Goal: Information Seeking & Learning: Learn about a topic

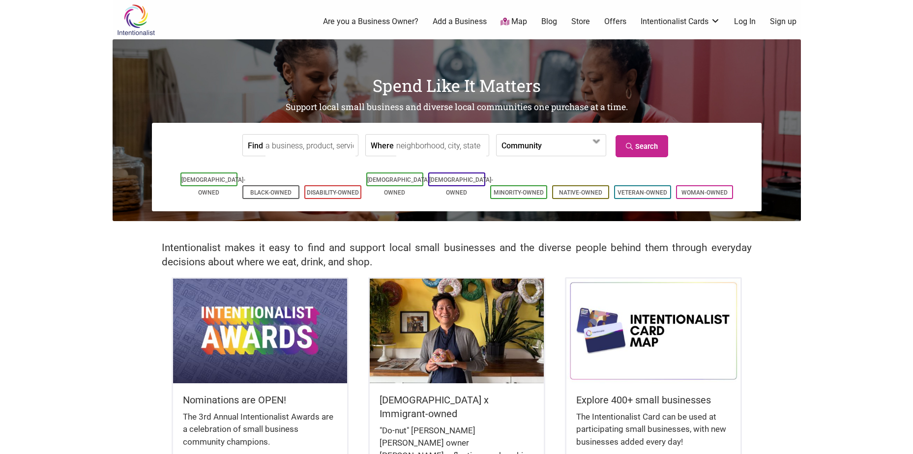
click at [324, 146] on input "Find" at bounding box center [311, 146] width 90 height 22
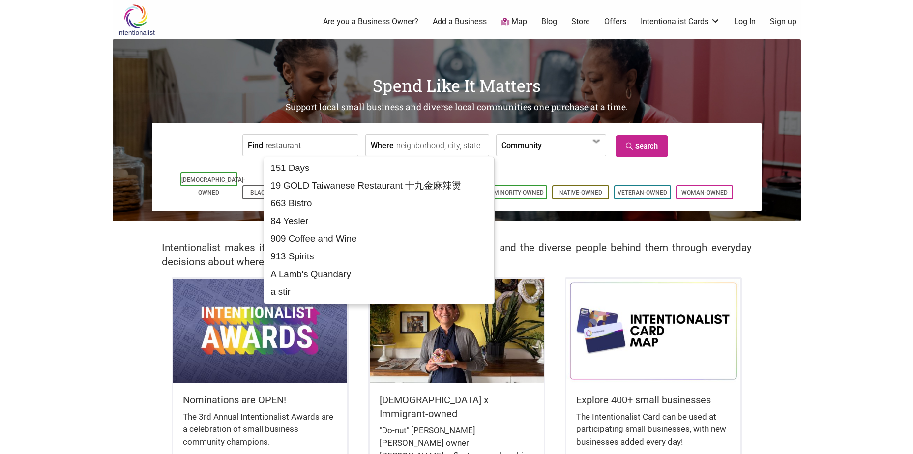
type input "restaurant"
click at [404, 149] on input "Where" at bounding box center [441, 146] width 90 height 22
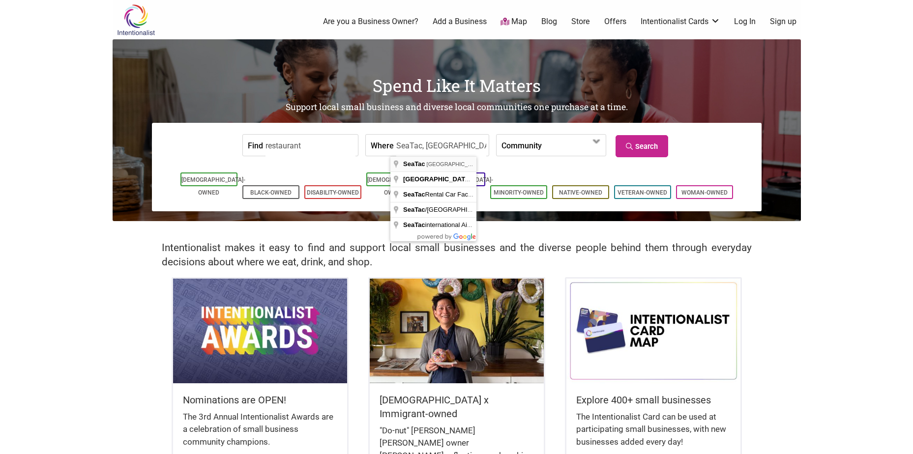
type input "SeaTac, [GEOGRAPHIC_DATA], [GEOGRAPHIC_DATA]"
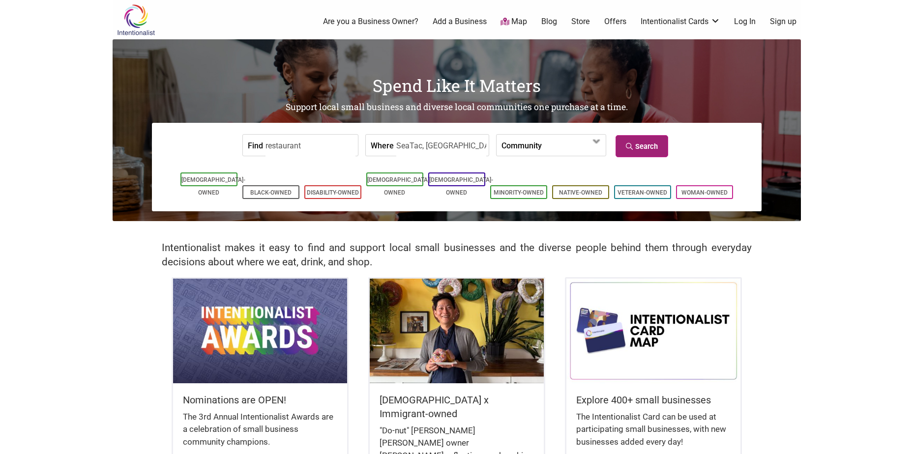
click at [647, 152] on link "Search" at bounding box center [642, 146] width 53 height 22
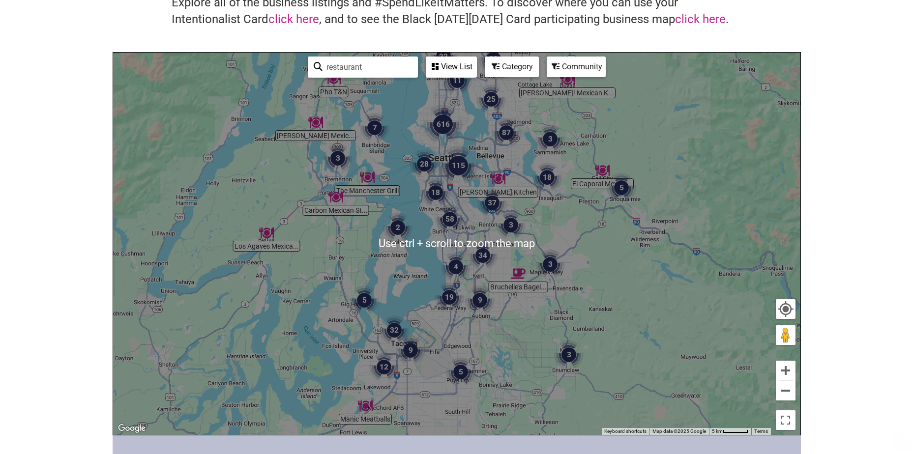
scroll to position [98, 0]
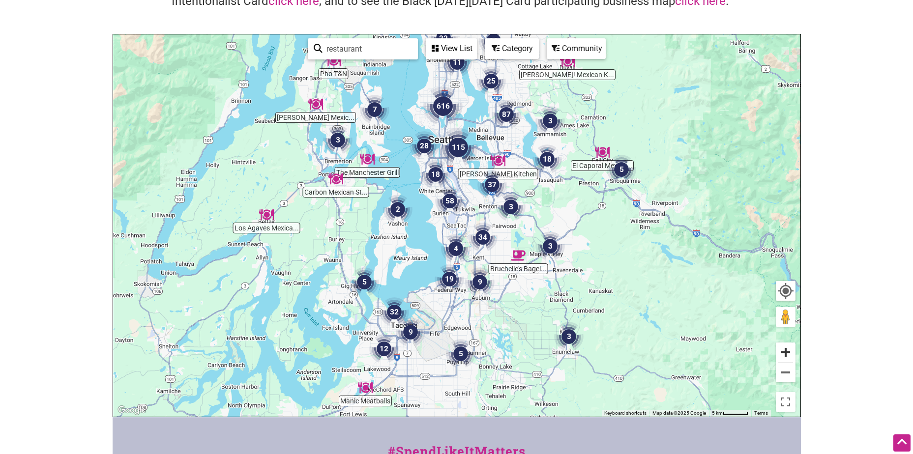
click at [786, 358] on button "Zoom in" at bounding box center [786, 353] width 20 height 20
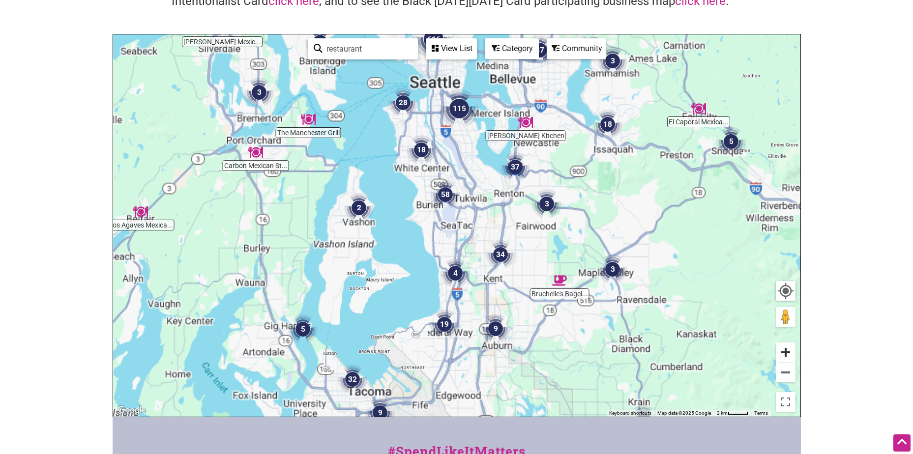
click at [786, 358] on button "Zoom in" at bounding box center [786, 353] width 20 height 20
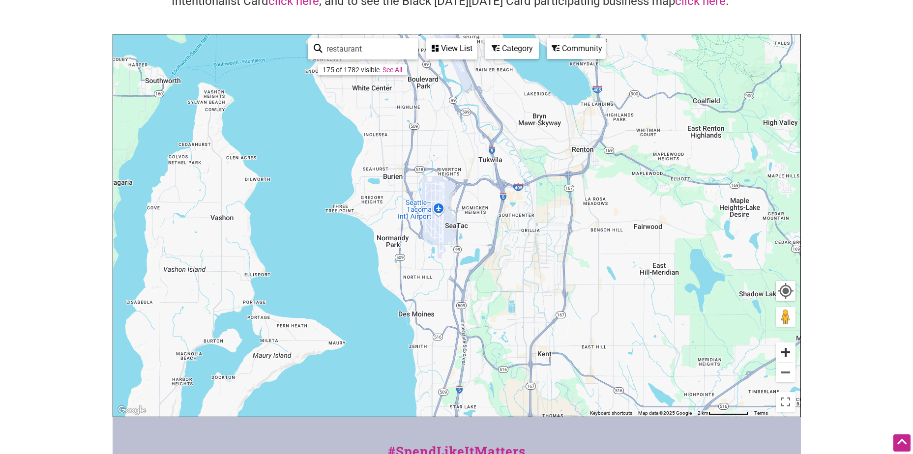
click at [786, 358] on button "Zoom in" at bounding box center [786, 353] width 20 height 20
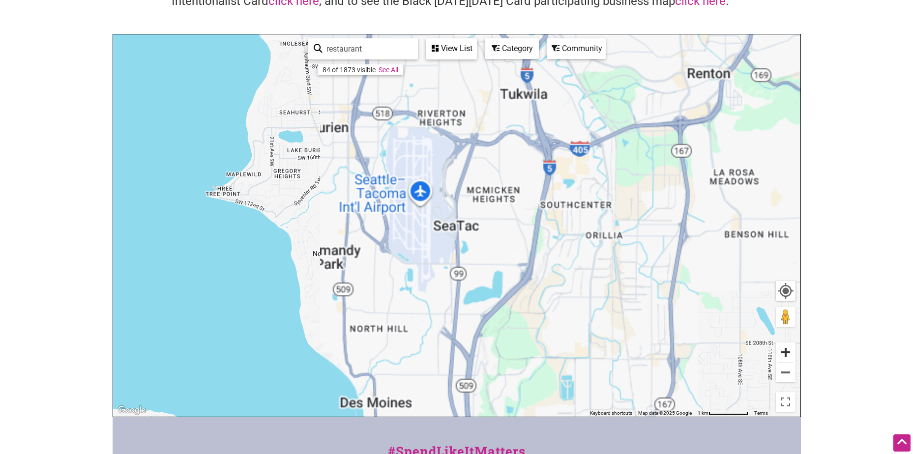
click at [786, 358] on button "Zoom in" at bounding box center [786, 353] width 20 height 20
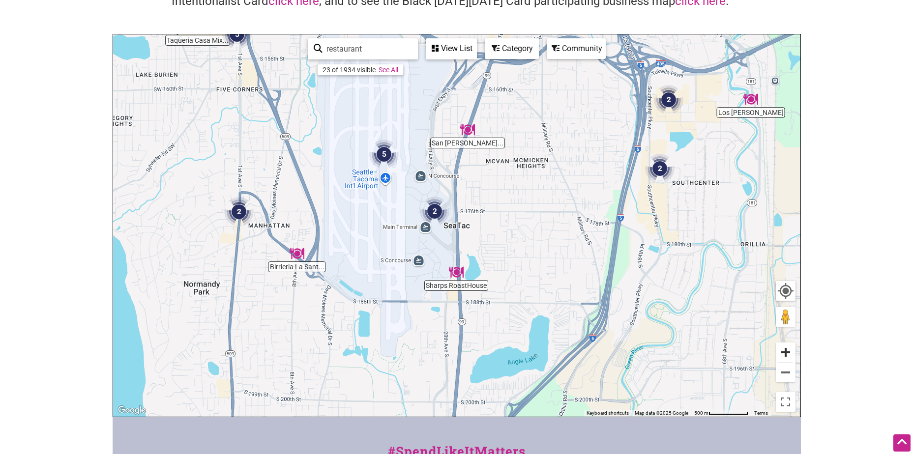
click at [786, 352] on button "Zoom in" at bounding box center [786, 353] width 20 height 20
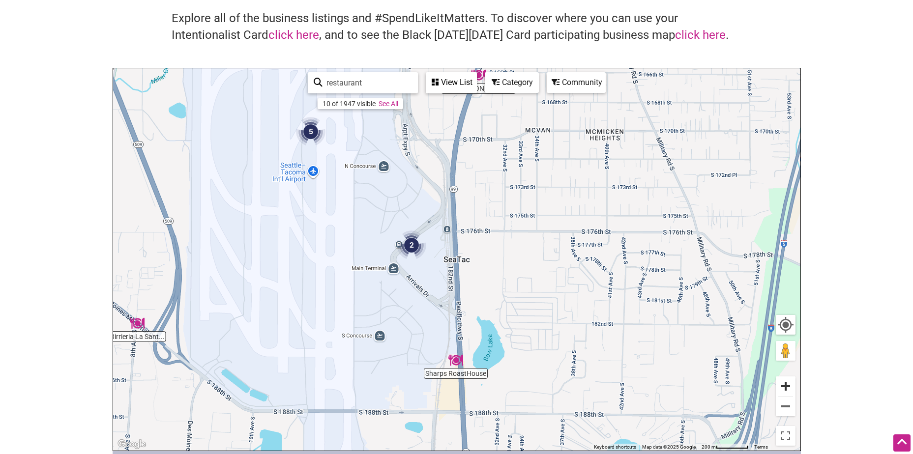
scroll to position [49, 0]
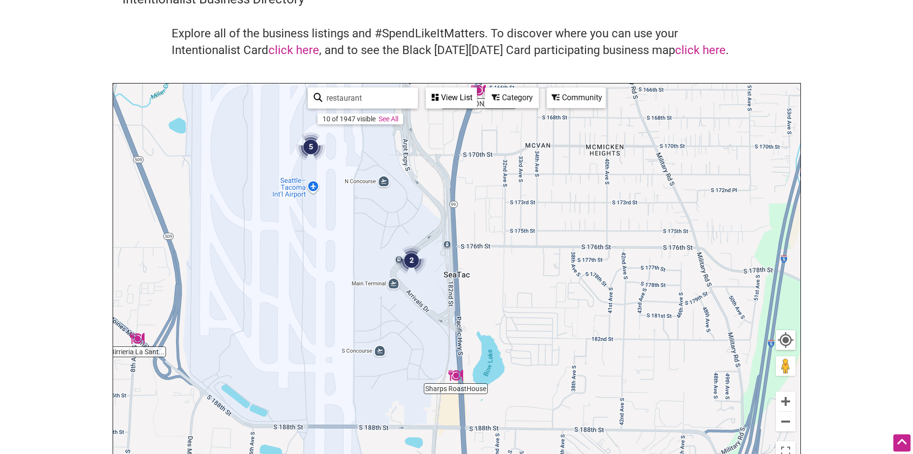
click at [412, 258] on img "2" at bounding box center [412, 261] width 30 height 30
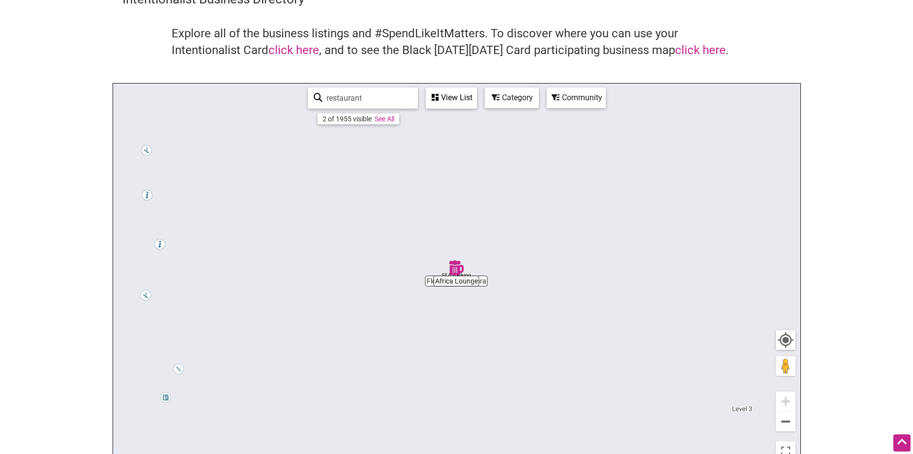
click at [457, 268] on img "Africa Lounge" at bounding box center [456, 268] width 15 height 15
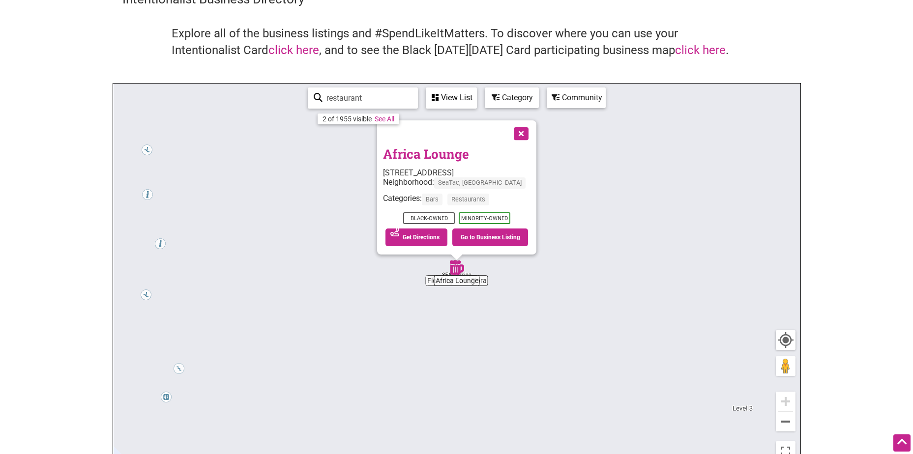
click at [528, 129] on button "Close" at bounding box center [520, 133] width 25 height 25
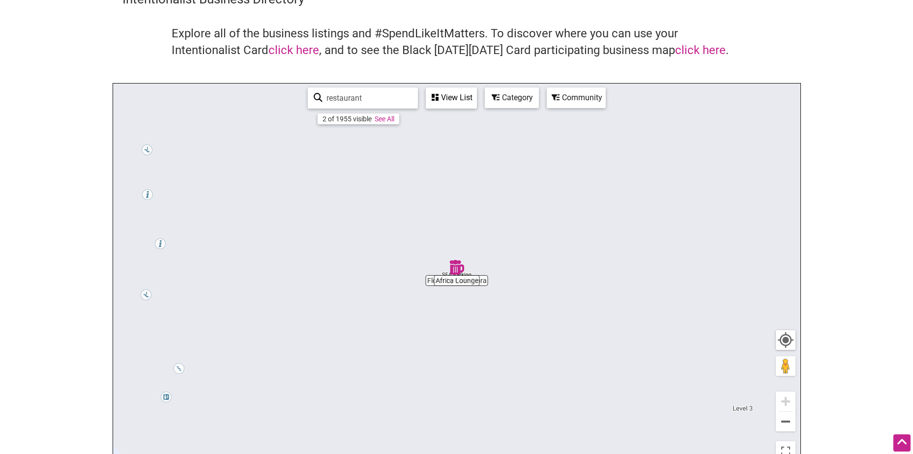
click at [431, 282] on div "To navigate, press the arrow keys." at bounding box center [457, 275] width 688 height 383
click at [428, 284] on div "To navigate, press the arrow keys." at bounding box center [457, 275] width 688 height 383
click at [388, 119] on link "See All" at bounding box center [385, 119] width 20 height 8
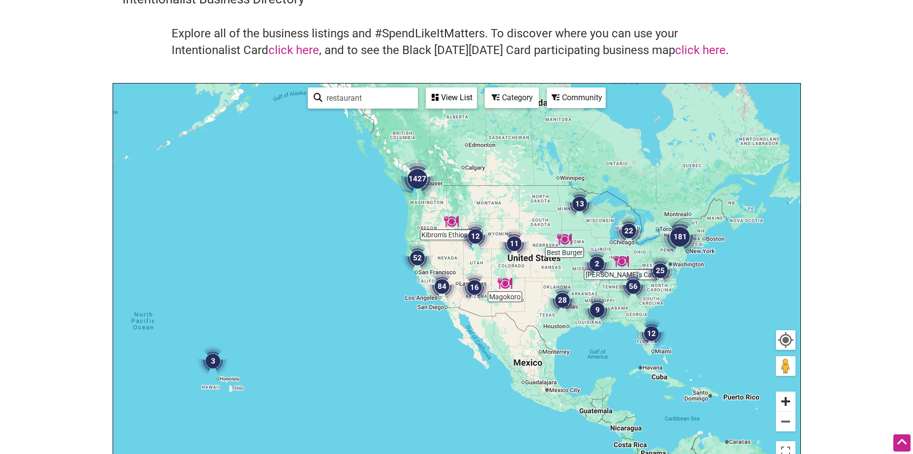
click at [784, 405] on button "Zoom in" at bounding box center [786, 402] width 20 height 20
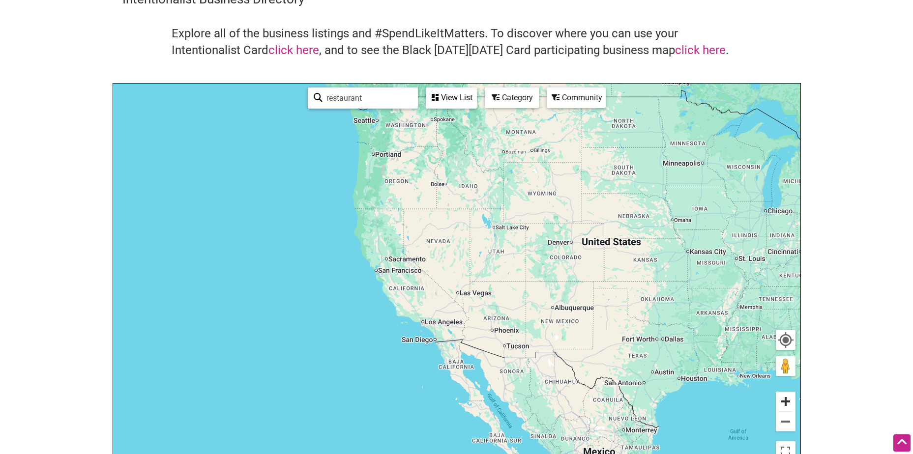
click at [784, 405] on button "Zoom in" at bounding box center [786, 402] width 20 height 20
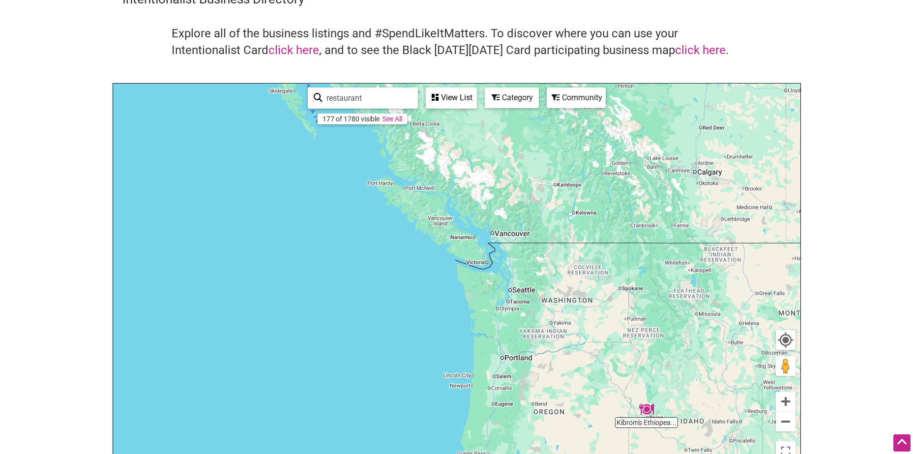
drag, startPoint x: 411, startPoint y: 154, endPoint x: 756, endPoint y: 438, distance: 447.0
click at [623, 405] on html "× Menu 0 Add a Business Map Blog Store Offers Intentionalist Cards Buy Black Ca…" at bounding box center [456, 178] width 913 height 454
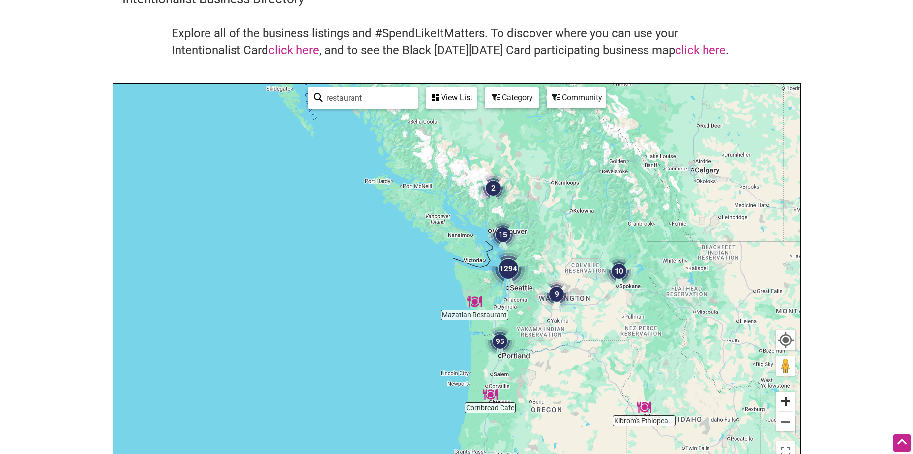
click at [785, 402] on button "Zoom in" at bounding box center [786, 402] width 20 height 20
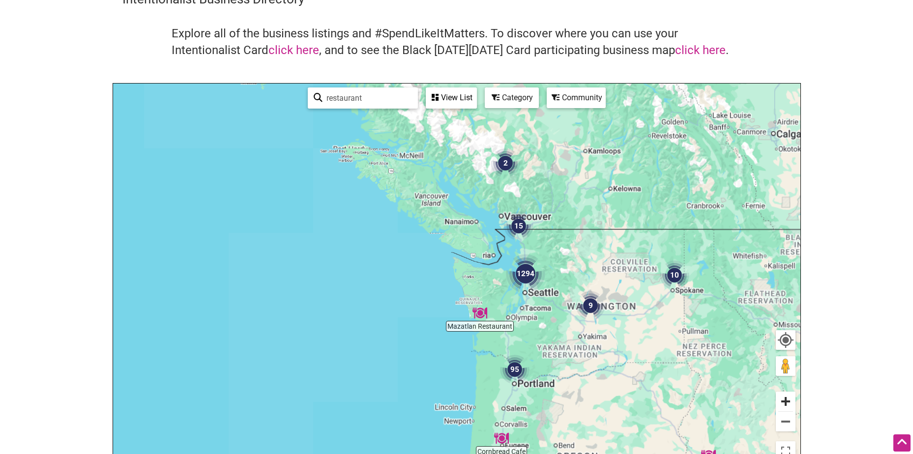
click at [785, 402] on button "Zoom in" at bounding box center [786, 402] width 20 height 20
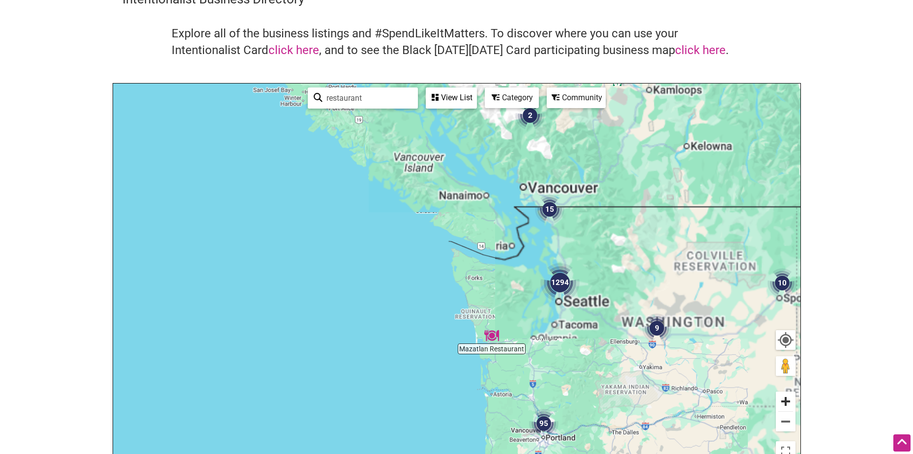
click at [785, 402] on button "Zoom in" at bounding box center [786, 402] width 20 height 20
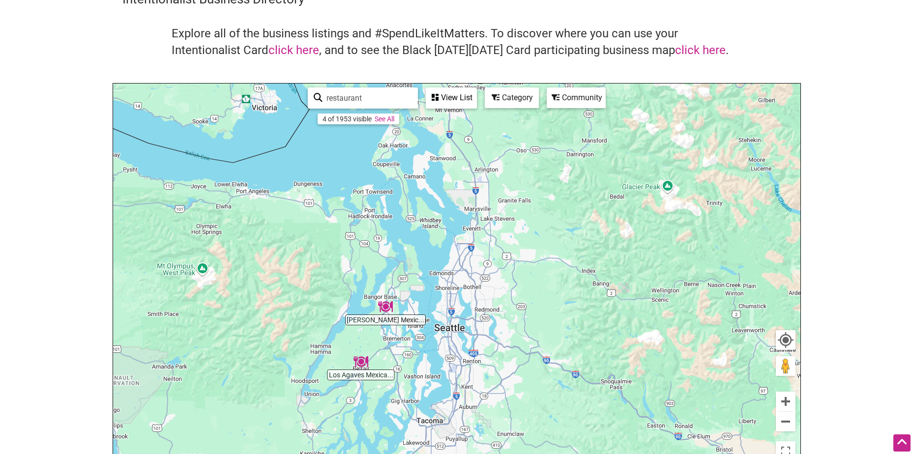
drag, startPoint x: 705, startPoint y: 376, endPoint x: 278, endPoint y: 320, distance: 430.5
click at [278, 320] on div "To navigate, press the arrow keys." at bounding box center [457, 275] width 688 height 383
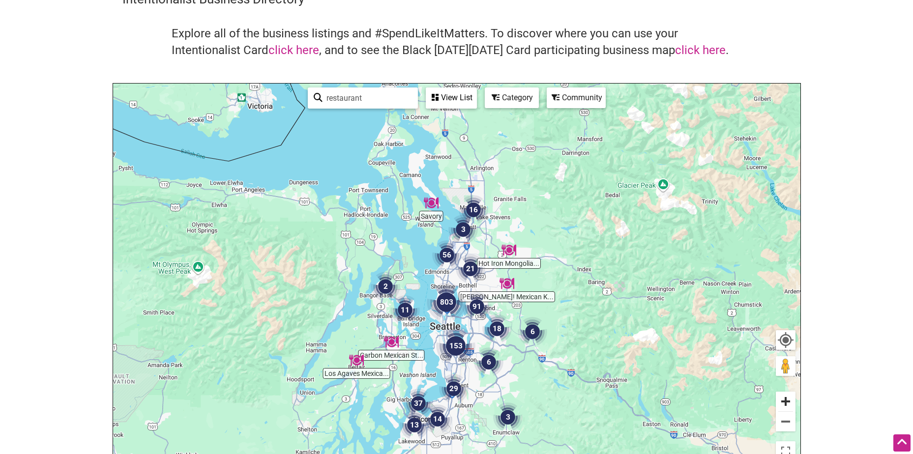
click at [786, 401] on button "Zoom in" at bounding box center [786, 402] width 20 height 20
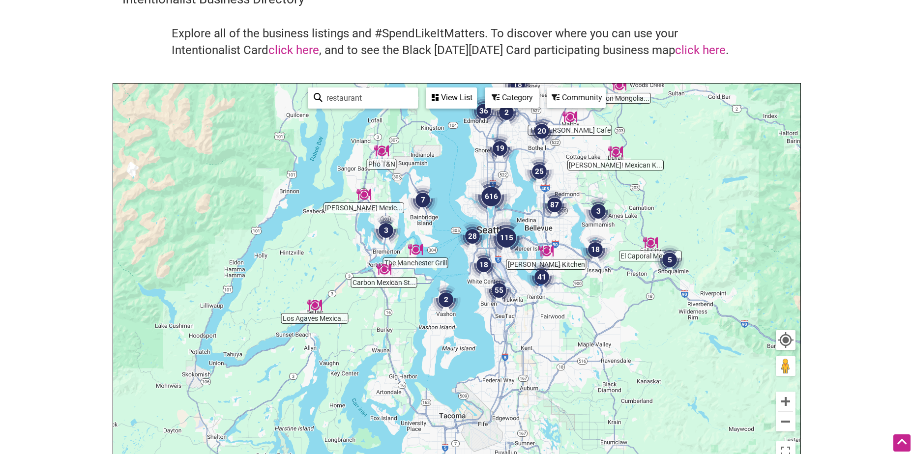
drag, startPoint x: 592, startPoint y: 411, endPoint x: 652, endPoint y: 259, distance: 163.4
click at [652, 259] on div "To navigate, press the arrow keys." at bounding box center [457, 275] width 688 height 383
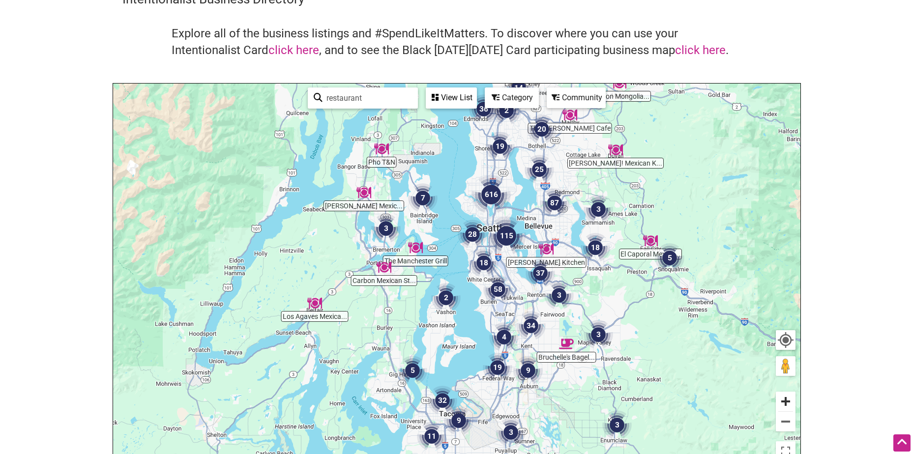
click at [782, 403] on button "Zoom in" at bounding box center [786, 402] width 20 height 20
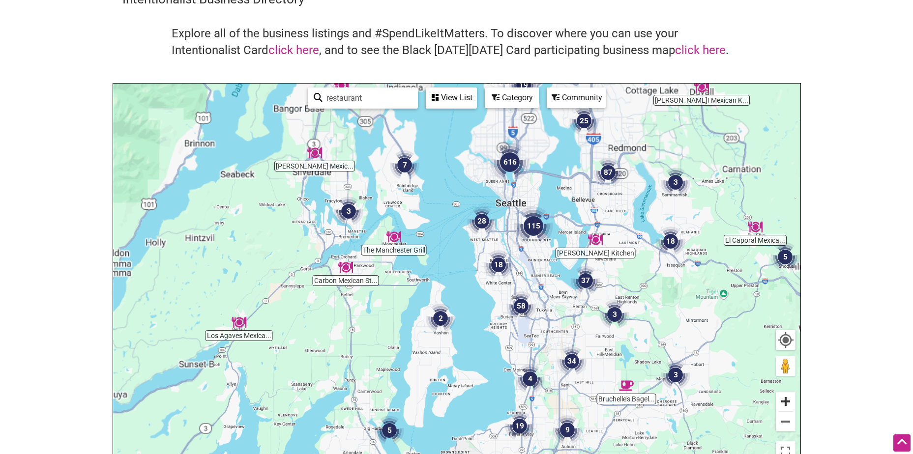
click at [782, 403] on button "Zoom in" at bounding box center [786, 402] width 20 height 20
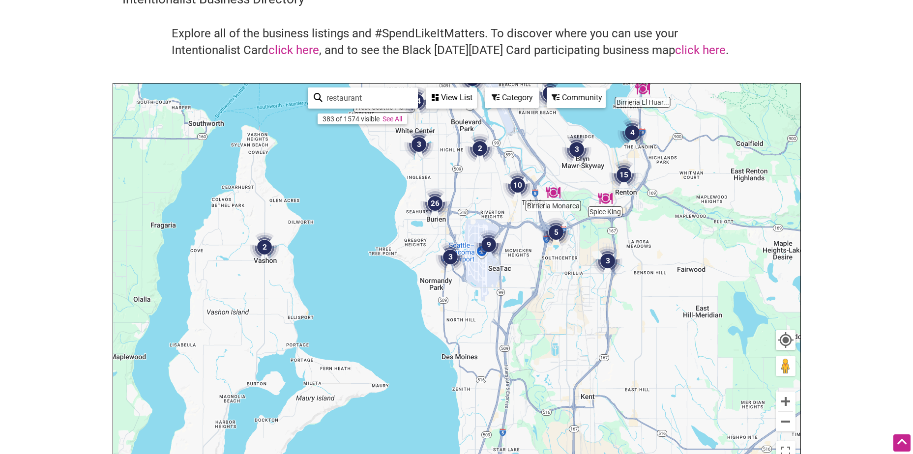
drag, startPoint x: 725, startPoint y: 367, endPoint x: 565, endPoint y: 187, distance: 240.8
click at [565, 187] on div "To navigate, press the arrow keys." at bounding box center [457, 275] width 688 height 383
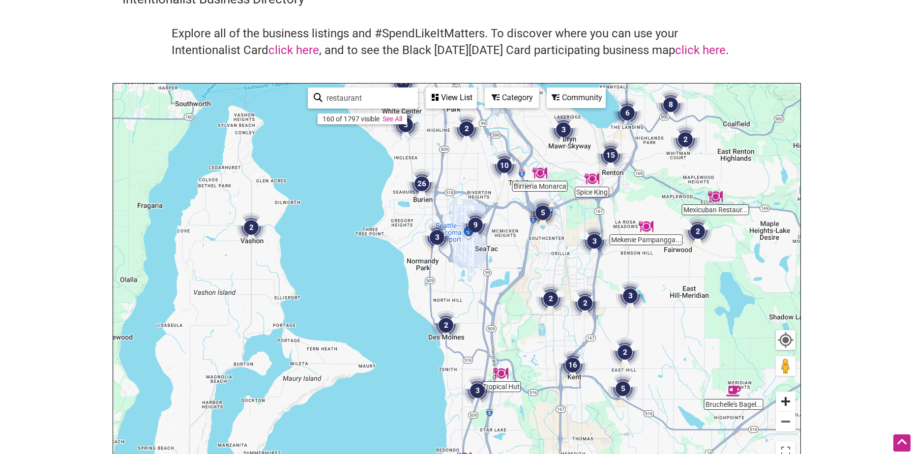
click at [788, 406] on button "Zoom in" at bounding box center [786, 402] width 20 height 20
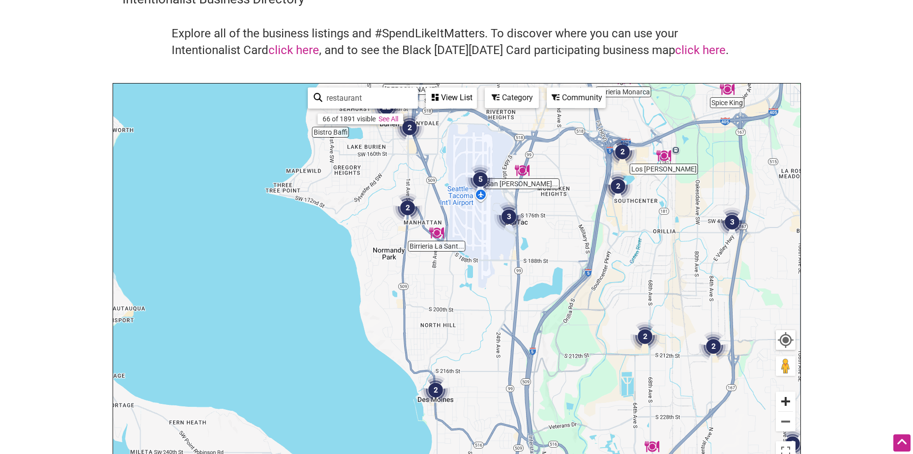
click at [784, 402] on button "Zoom in" at bounding box center [786, 402] width 20 height 20
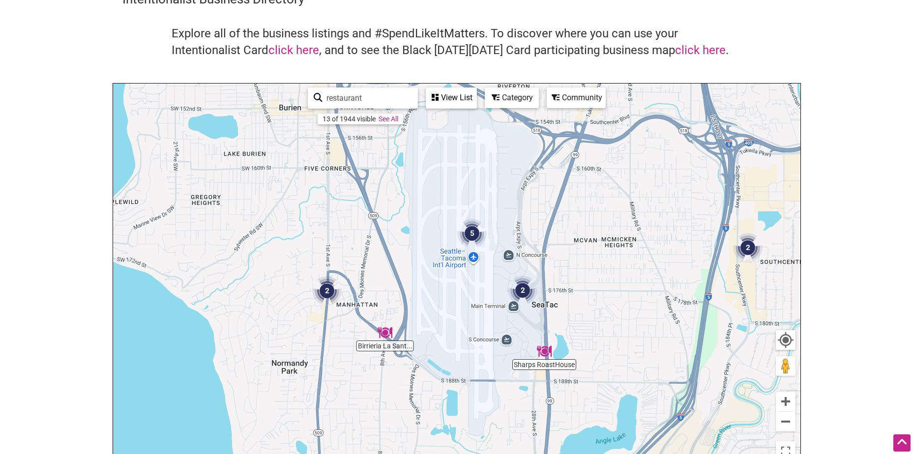
drag, startPoint x: 636, startPoint y: 182, endPoint x: 605, endPoint y: 320, distance: 141.8
click at [605, 320] on div "To navigate, press the arrow keys." at bounding box center [457, 275] width 688 height 383
click at [473, 232] on img "5" at bounding box center [472, 234] width 30 height 30
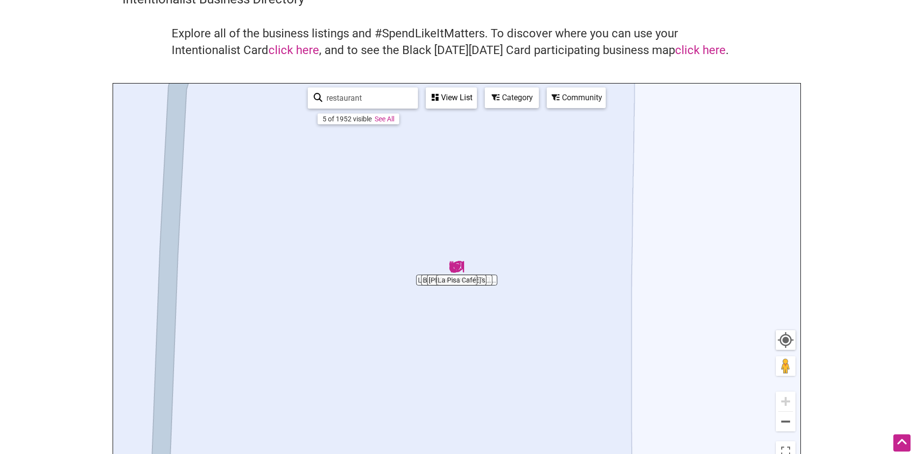
click at [453, 103] on div "View List" at bounding box center [451, 98] width 49 height 19
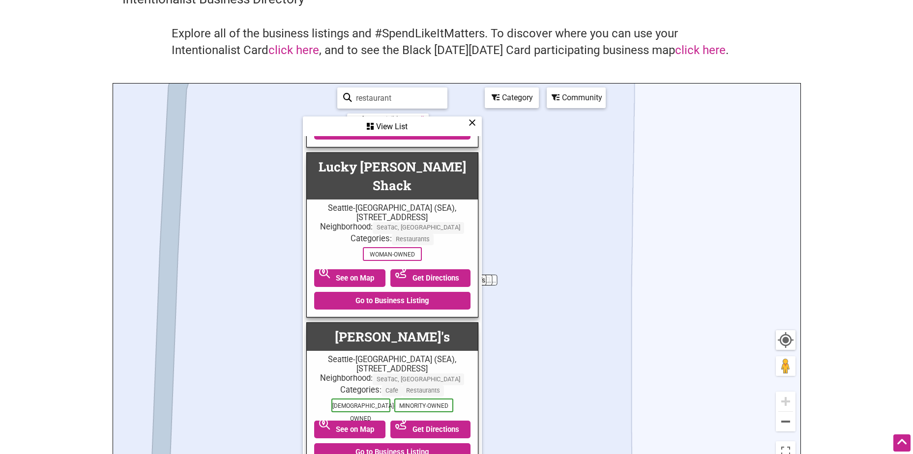
scroll to position [98, 0]
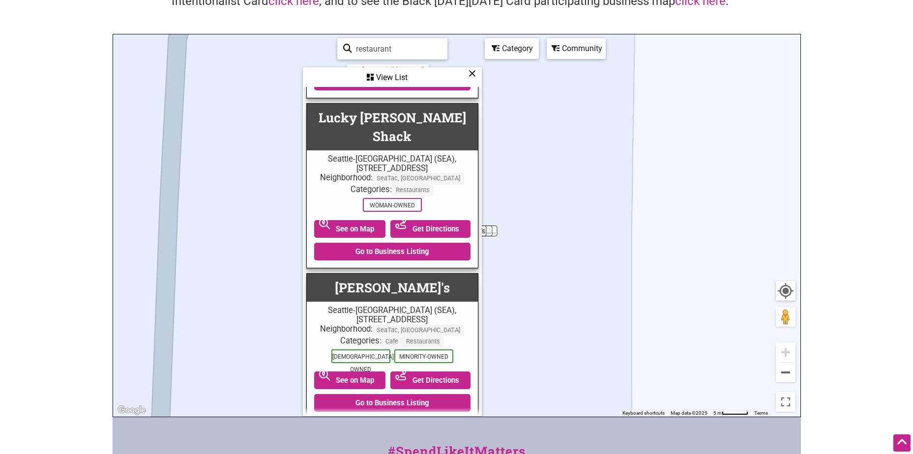
click at [472, 74] on icon at bounding box center [472, 73] width 7 height 0
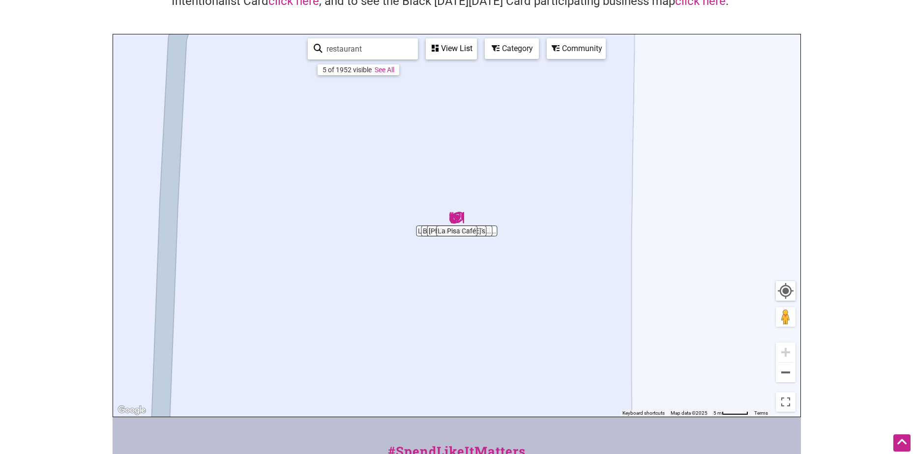
click at [451, 217] on img "La Pisa Café" at bounding box center [457, 218] width 15 height 15
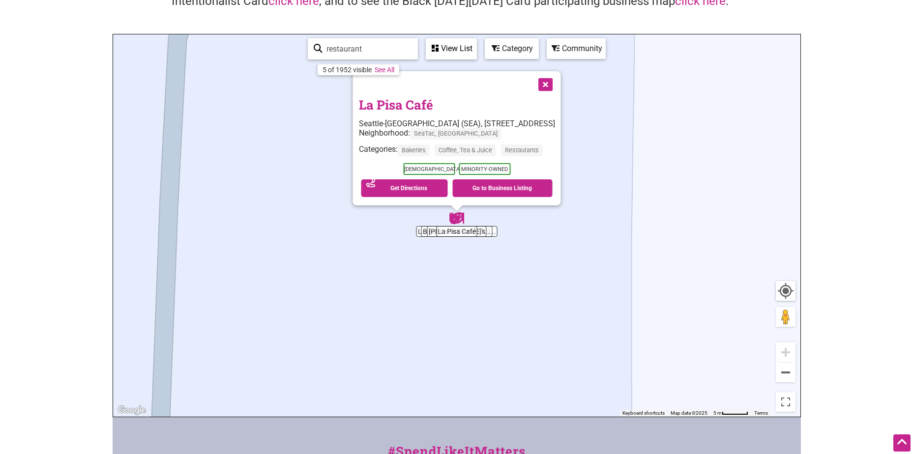
click at [557, 90] on button "Close" at bounding box center [544, 83] width 25 height 25
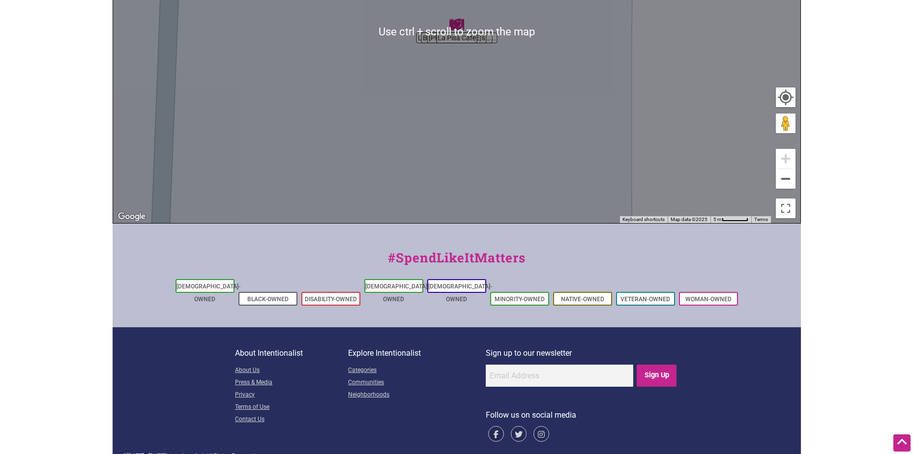
scroll to position [295, 0]
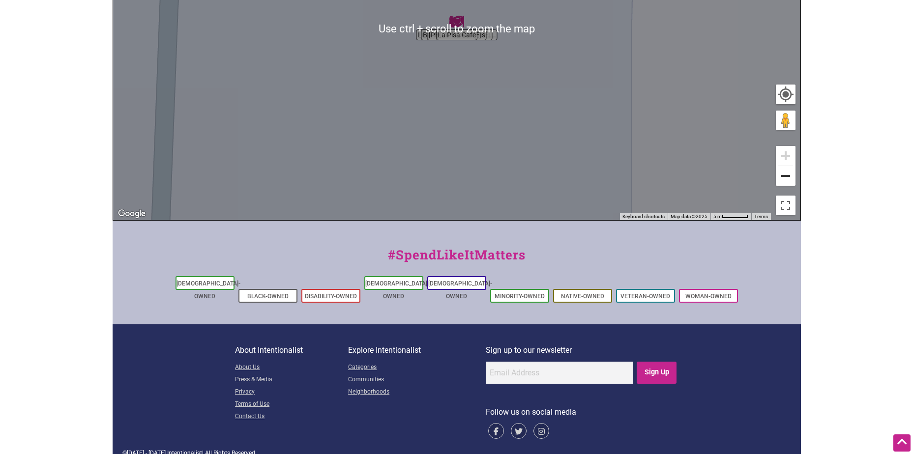
click at [788, 180] on button "Zoom out" at bounding box center [786, 176] width 20 height 20
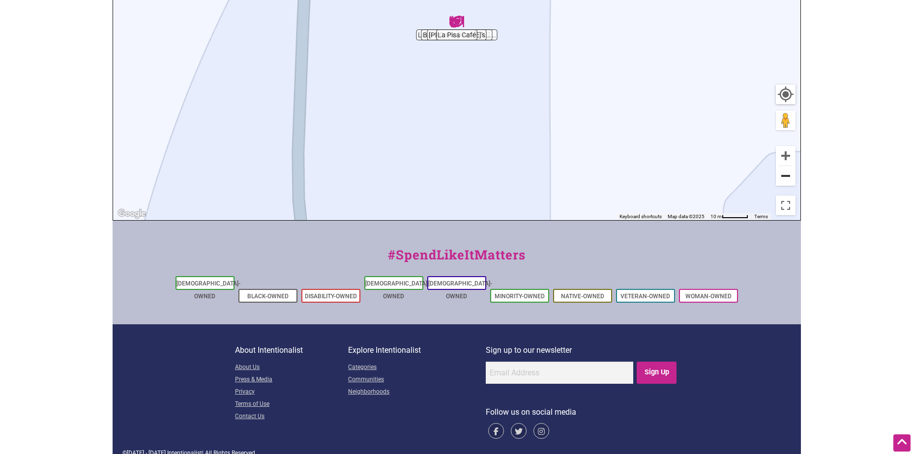
click at [788, 180] on button "Zoom out" at bounding box center [786, 176] width 20 height 20
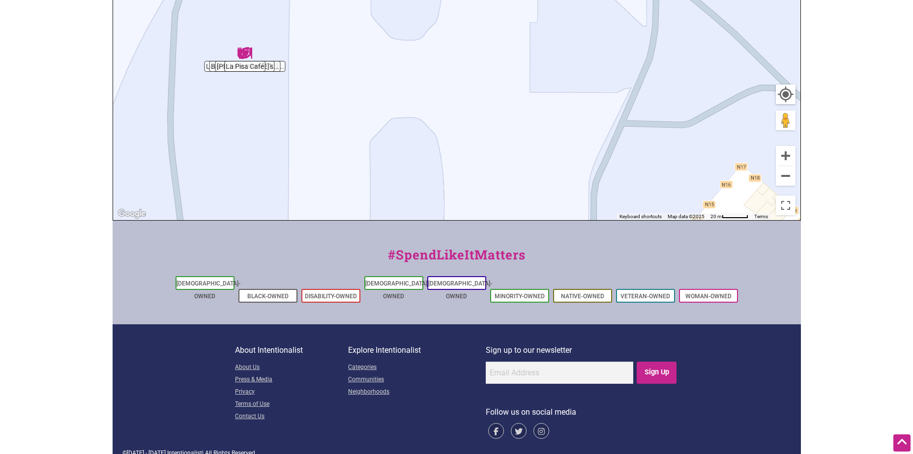
drag, startPoint x: 671, startPoint y: 138, endPoint x: 458, endPoint y: 169, distance: 215.8
click at [458, 169] on div "To navigate, press the arrow keys." at bounding box center [457, 29] width 688 height 383
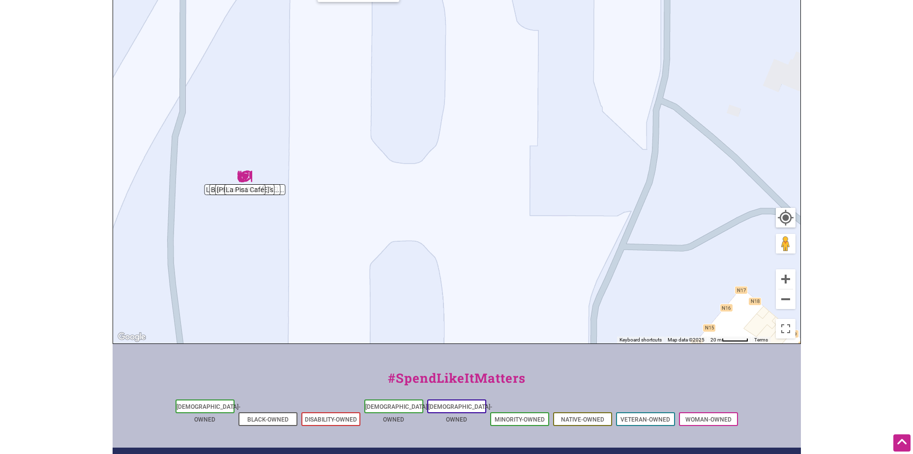
scroll to position [49, 0]
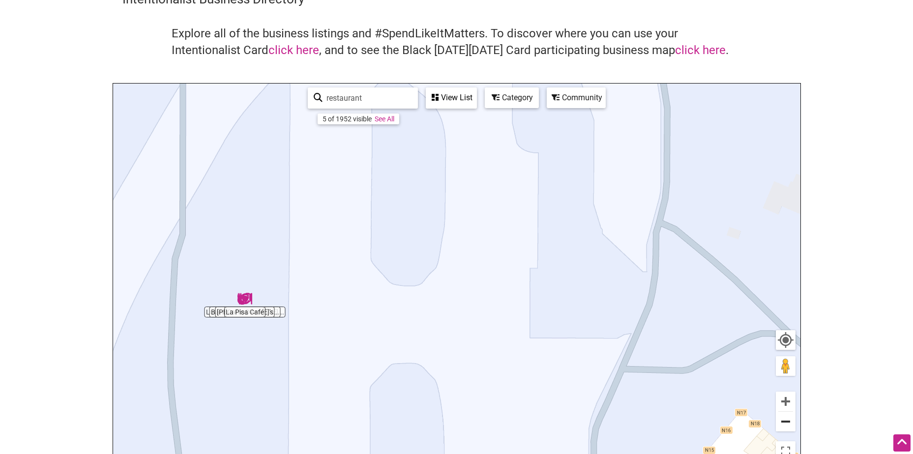
click at [789, 423] on button "Zoom out" at bounding box center [786, 422] width 20 height 20
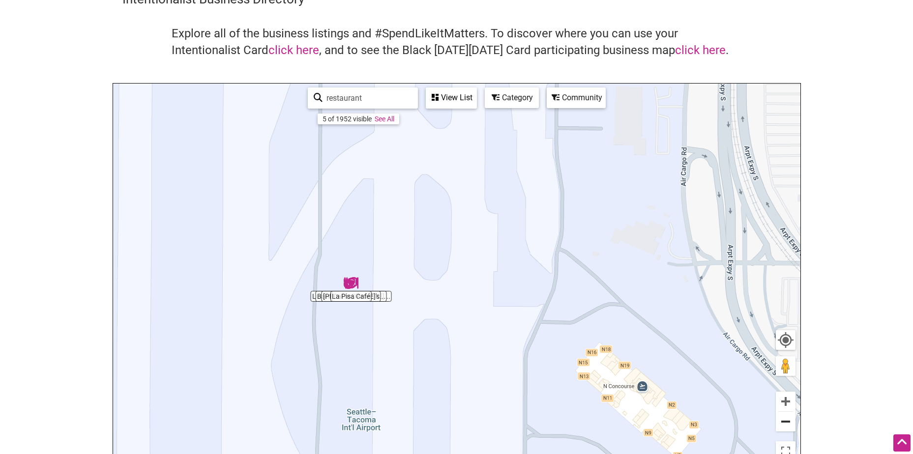
click at [789, 423] on button "Zoom out" at bounding box center [786, 422] width 20 height 20
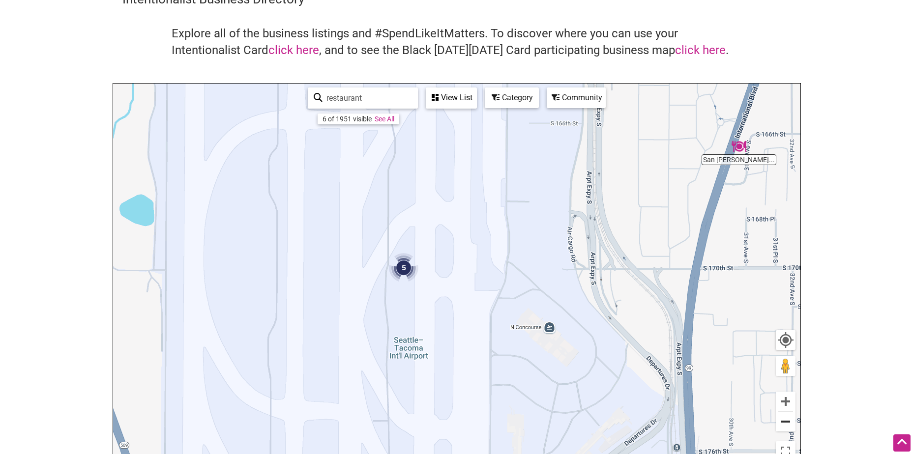
click at [791, 423] on button "Zoom out" at bounding box center [786, 422] width 20 height 20
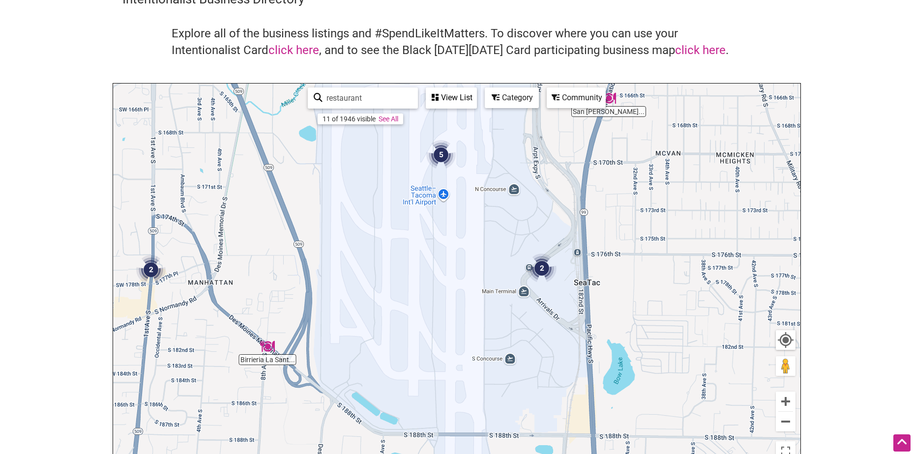
drag, startPoint x: 650, startPoint y: 350, endPoint x: 662, endPoint y: 241, distance: 110.3
click at [662, 241] on div "To navigate, press the arrow keys." at bounding box center [457, 275] width 688 height 383
click at [543, 264] on img "2" at bounding box center [542, 269] width 30 height 30
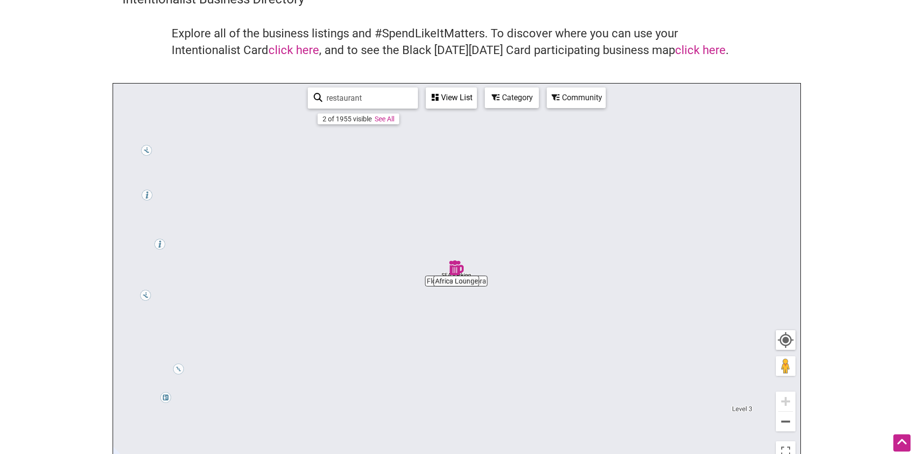
click at [449, 95] on div "View List" at bounding box center [451, 98] width 49 height 19
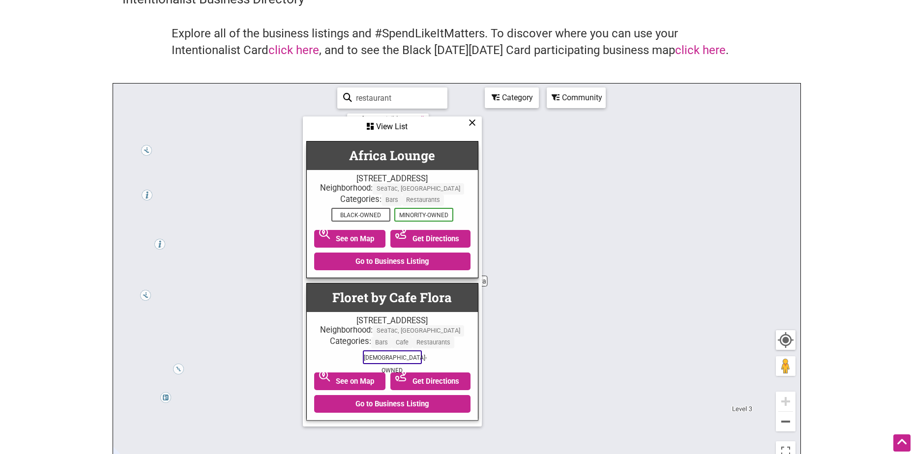
click at [895, 205] on body "× Menu 0 Add a Business Map Blog Store Offers Intentionalist Cards Buy Black Ca…" at bounding box center [456, 178] width 913 height 454
click at [476, 121] on div "View List" at bounding box center [392, 127] width 177 height 19
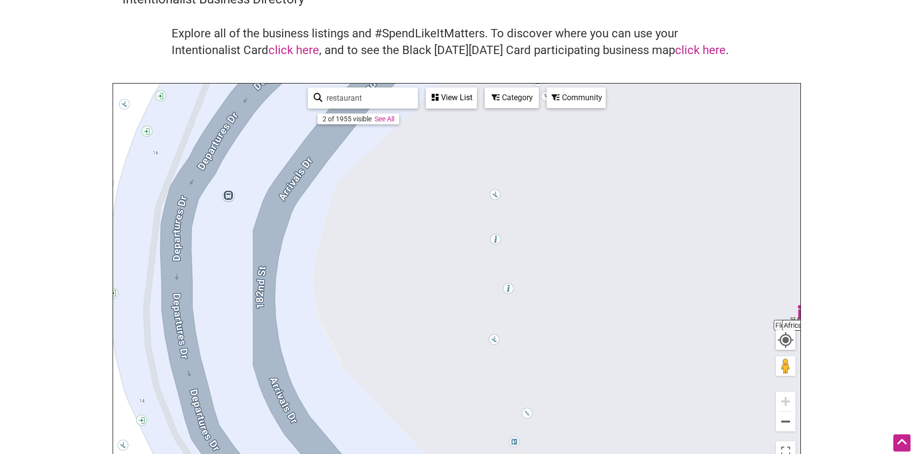
drag, startPoint x: 319, startPoint y: 218, endPoint x: 670, endPoint y: 263, distance: 354.0
click at [670, 263] on div "To navigate, press the arrow keys." at bounding box center [457, 275] width 688 height 383
click at [792, 427] on button "Zoom out" at bounding box center [786, 422] width 20 height 20
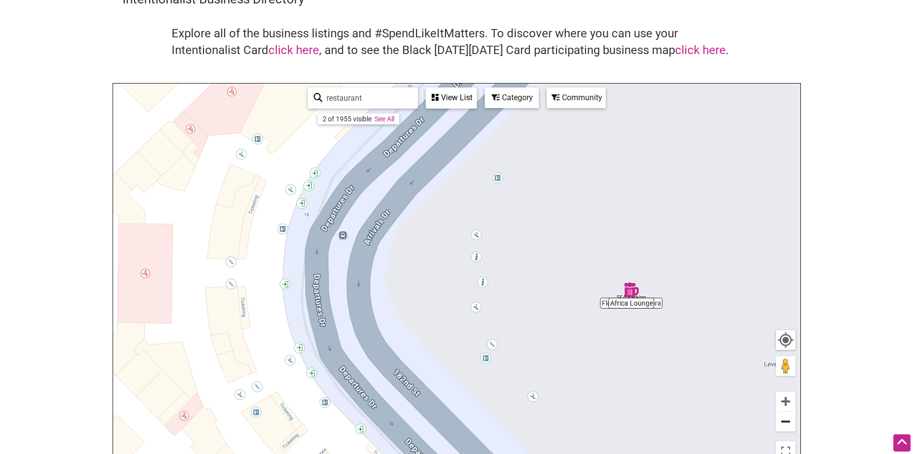
click at [792, 427] on button "Zoom out" at bounding box center [786, 422] width 20 height 20
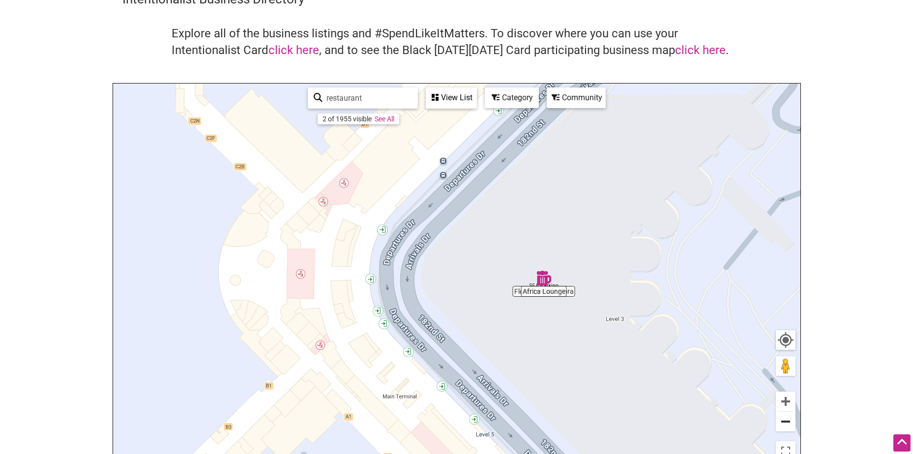
click at [792, 427] on button "Zoom out" at bounding box center [786, 422] width 20 height 20
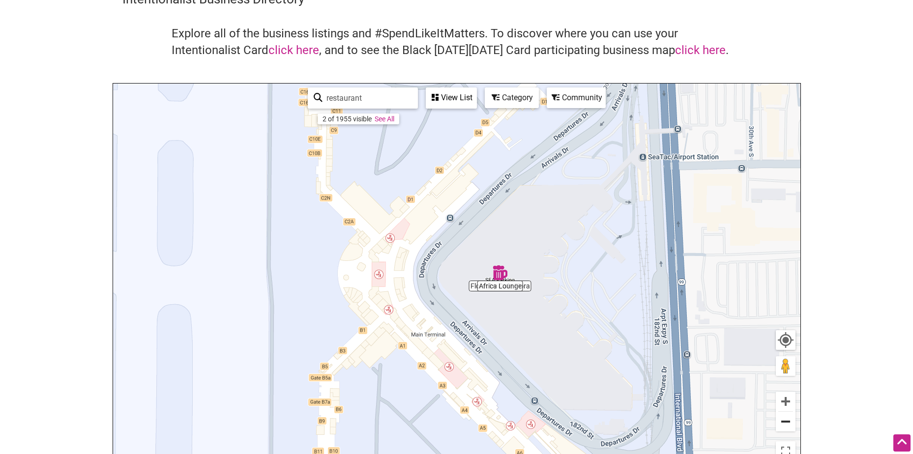
click at [787, 423] on button "Zoom out" at bounding box center [786, 422] width 20 height 20
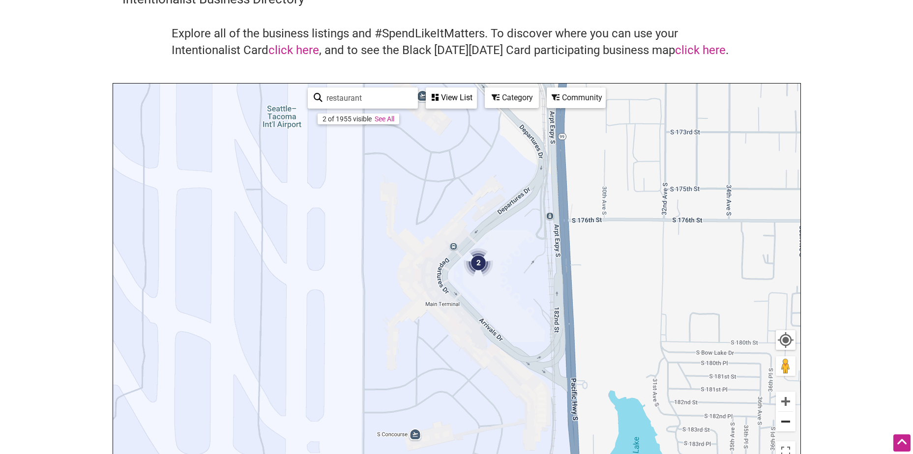
click at [786, 422] on button "Zoom out" at bounding box center [786, 422] width 20 height 20
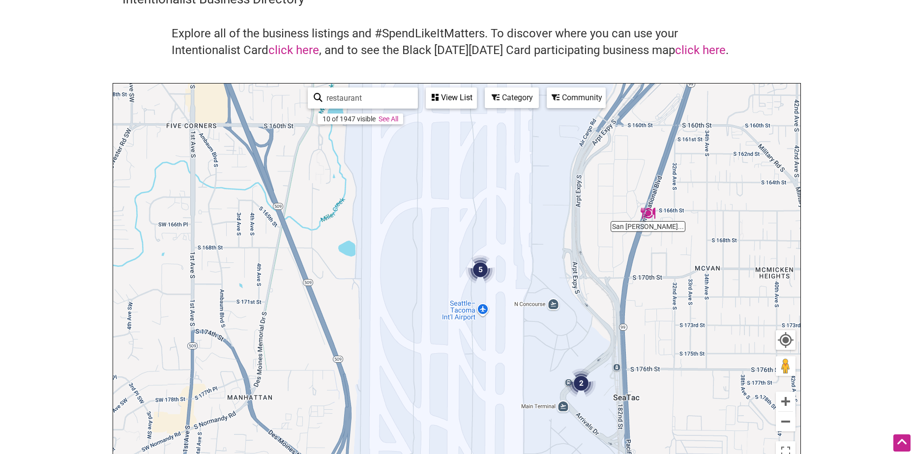
drag, startPoint x: 392, startPoint y: 179, endPoint x: 505, endPoint y: 301, distance: 166.7
click at [505, 301] on div "To navigate, press the arrow keys." at bounding box center [457, 275] width 688 height 383
click at [479, 269] on img "5" at bounding box center [481, 270] width 30 height 30
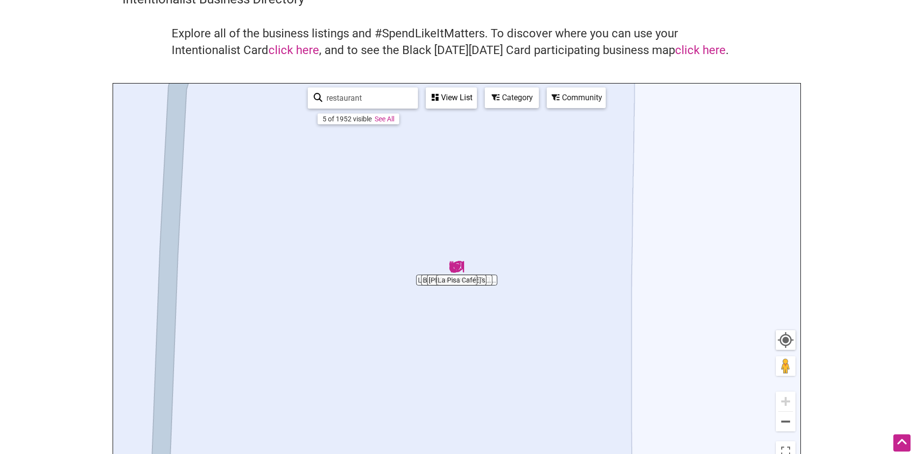
click at [453, 104] on div "View List" at bounding box center [451, 98] width 49 height 19
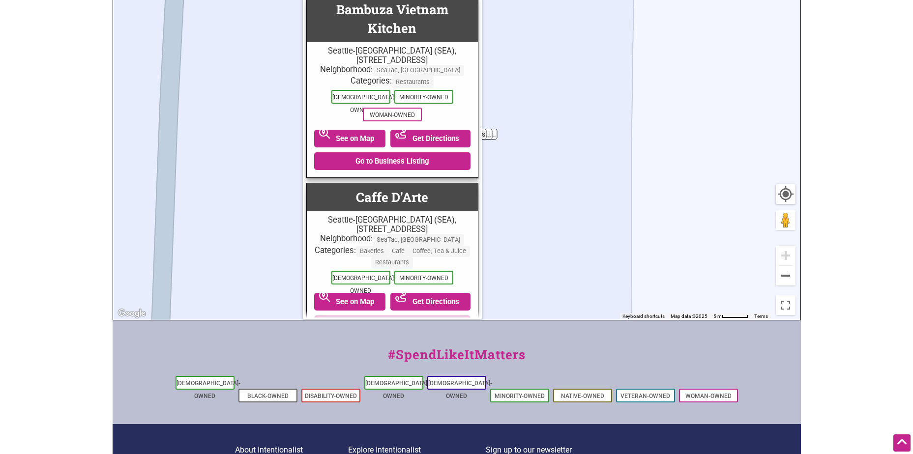
scroll to position [197, 0]
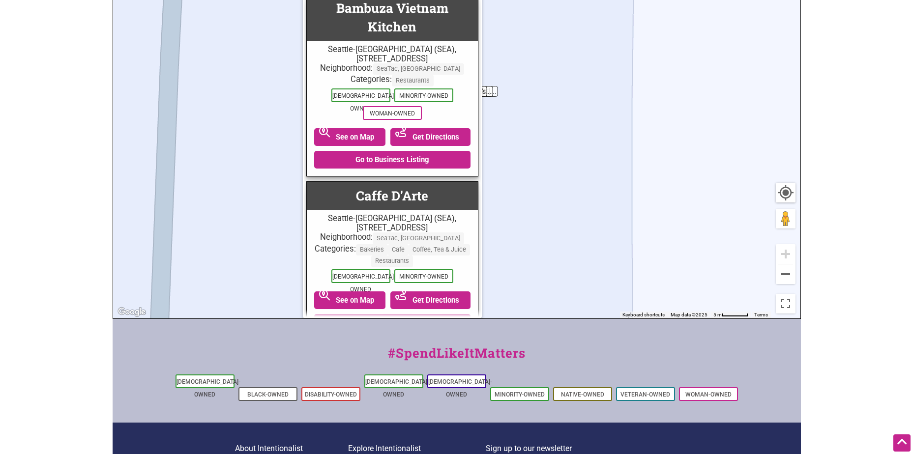
drag, startPoint x: 553, startPoint y: 239, endPoint x: 554, endPoint y: 203, distance: 35.9
click at [554, 203] on div "To navigate, press the arrow keys." at bounding box center [457, 127] width 688 height 383
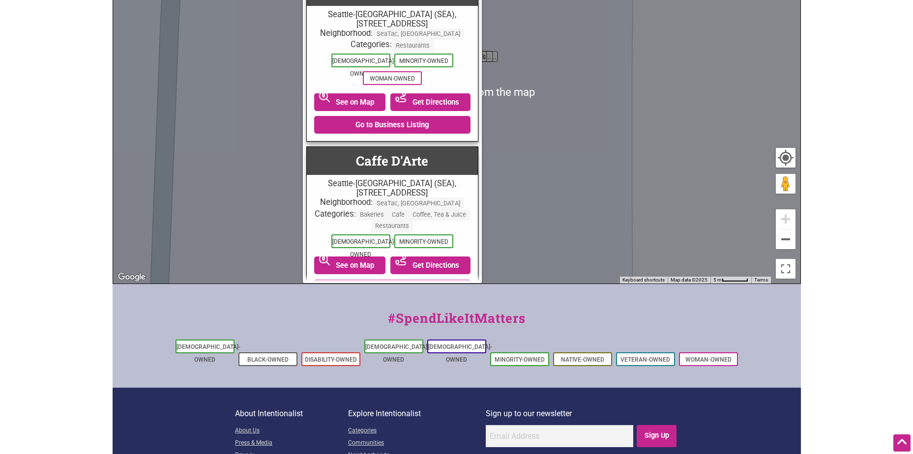
scroll to position [246, 0]
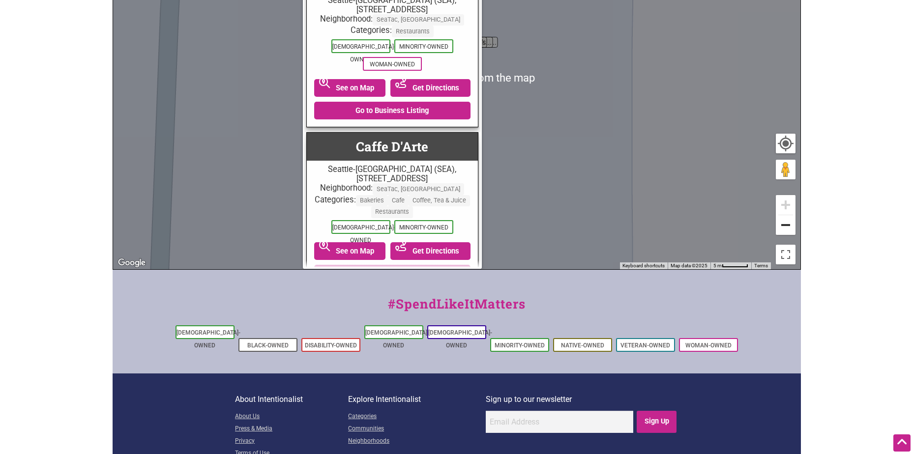
click at [787, 229] on button "Zoom out" at bounding box center [786, 225] width 20 height 20
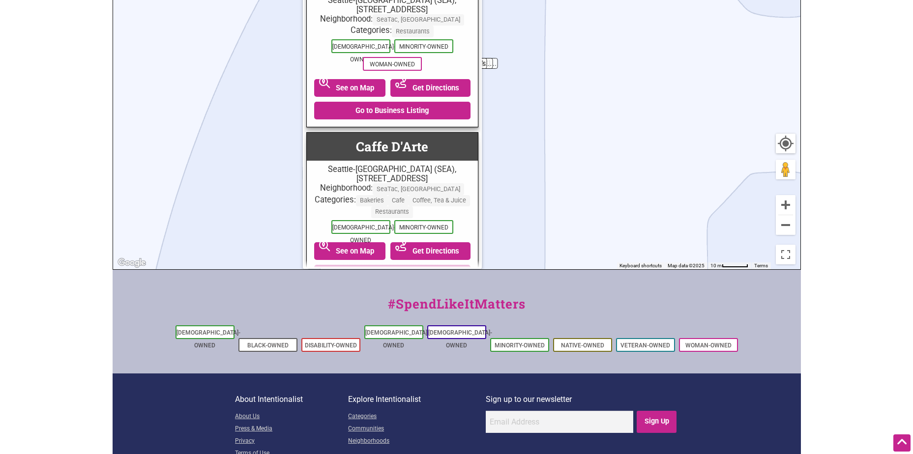
drag, startPoint x: 845, startPoint y: 211, endPoint x: 852, endPoint y: 299, distance: 88.4
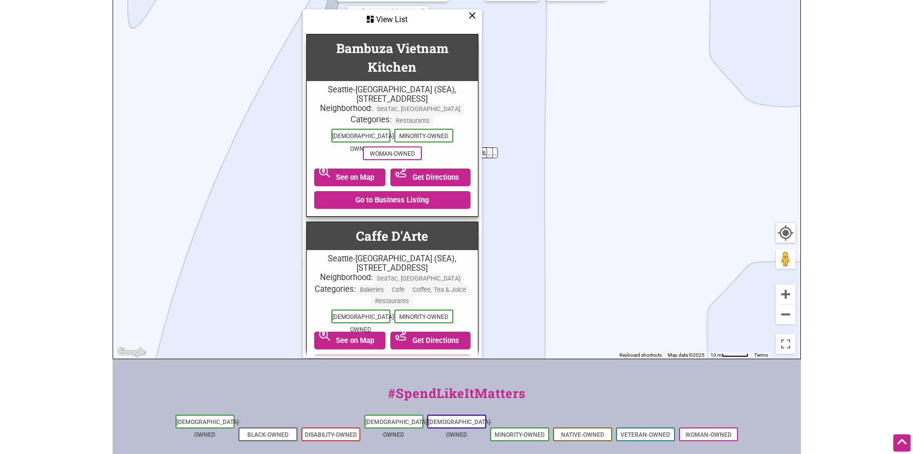
scroll to position [148, 0]
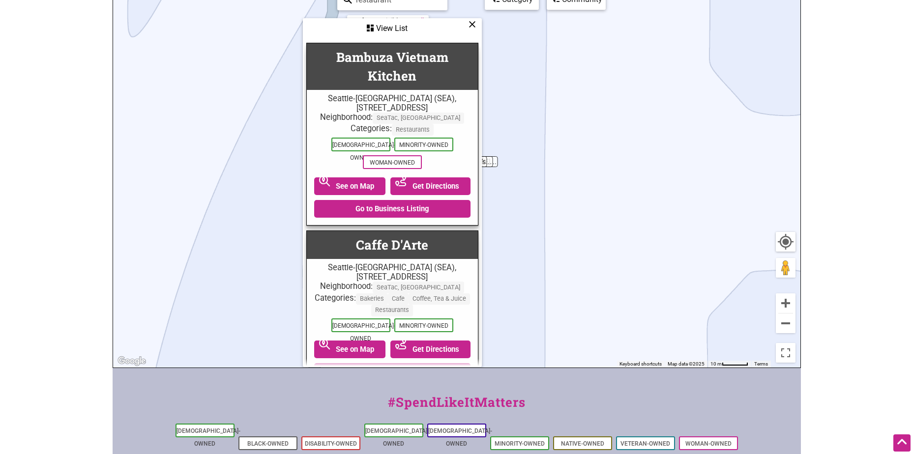
click at [381, 28] on div "View List" at bounding box center [392, 28] width 177 height 19
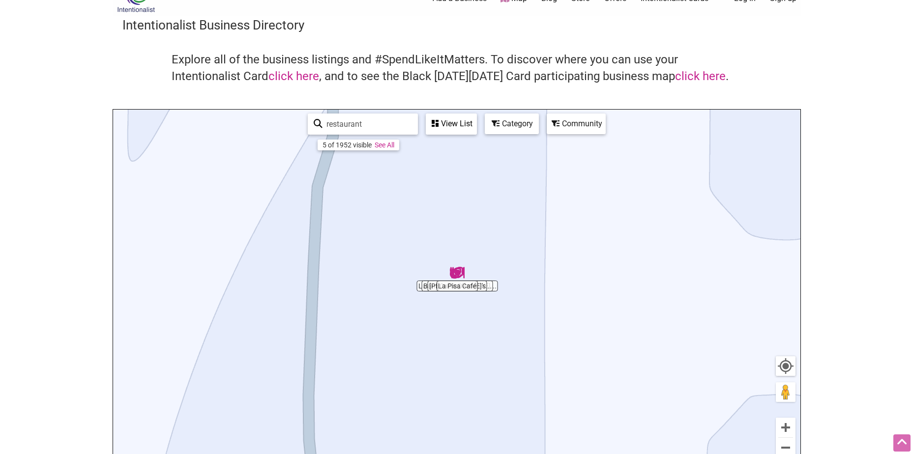
scroll to position [0, 0]
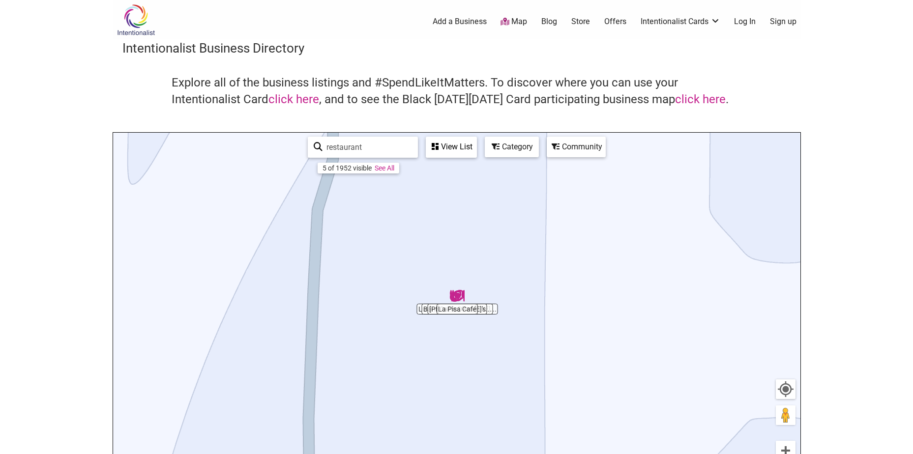
click at [461, 150] on div "View List" at bounding box center [451, 147] width 49 height 19
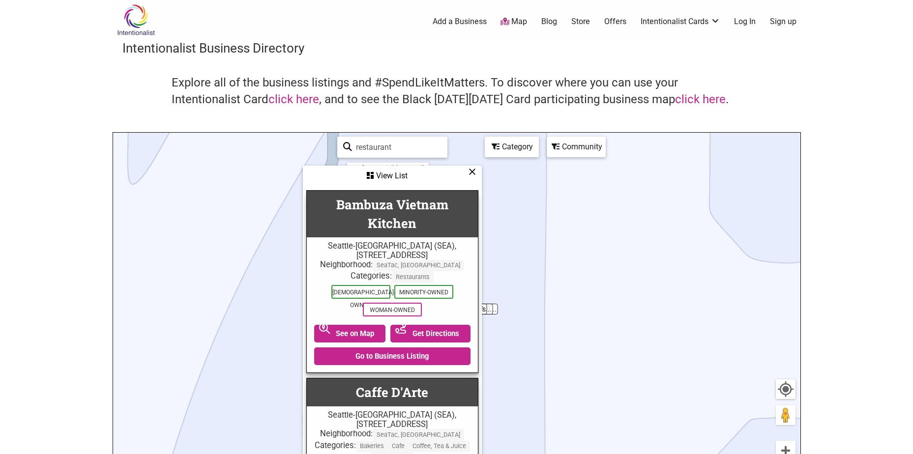
click at [862, 91] on body "× Menu 0 Add a Business Map Blog Store Offers Intentionalist Cards Buy Black Ca…" at bounding box center [456, 227] width 913 height 454
